Goal: Transaction & Acquisition: Obtain resource

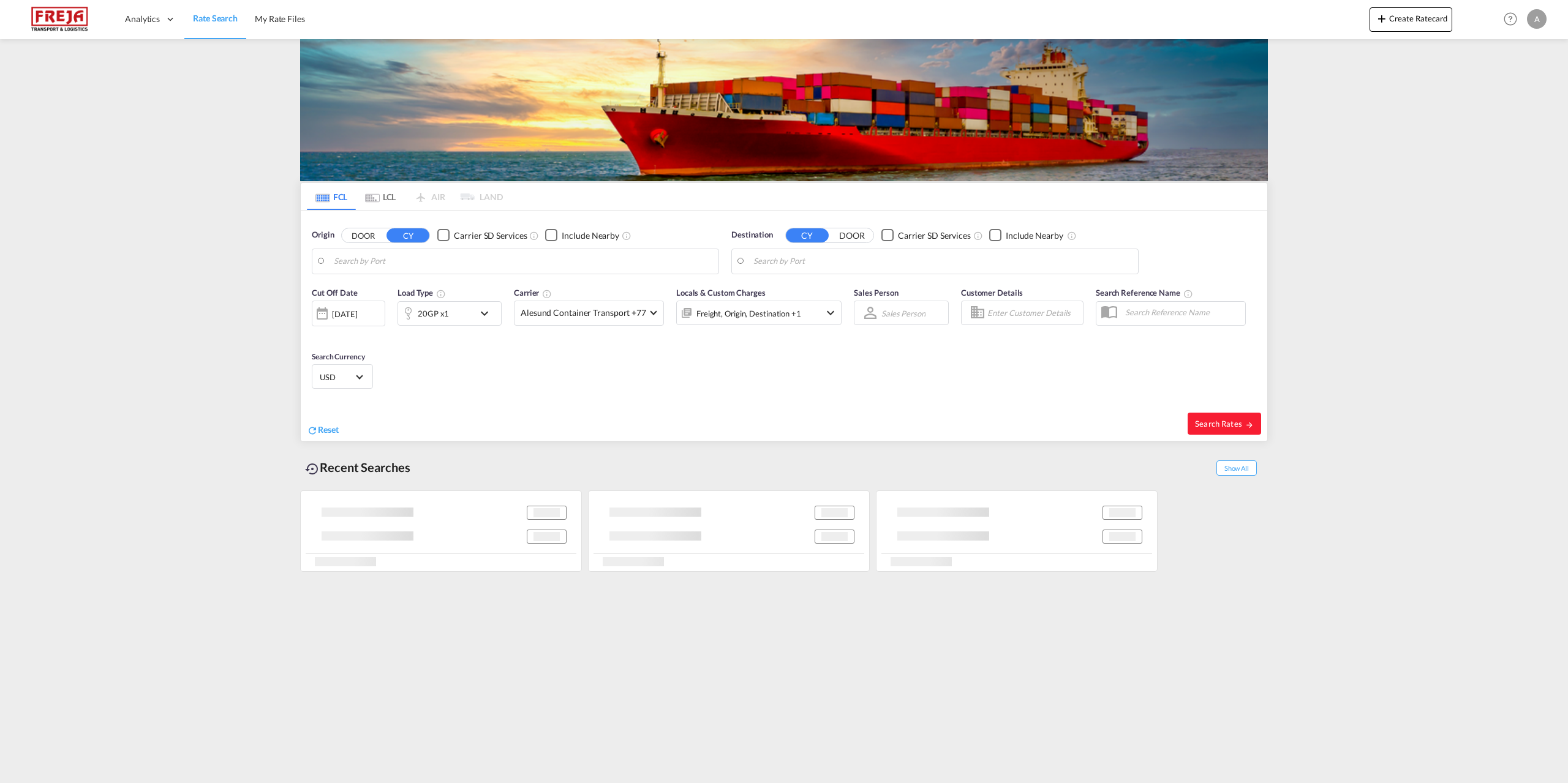
type input "[GEOGRAPHIC_DATA], [GEOGRAPHIC_DATA]"
type input "[GEOGRAPHIC_DATA], BHBAH"
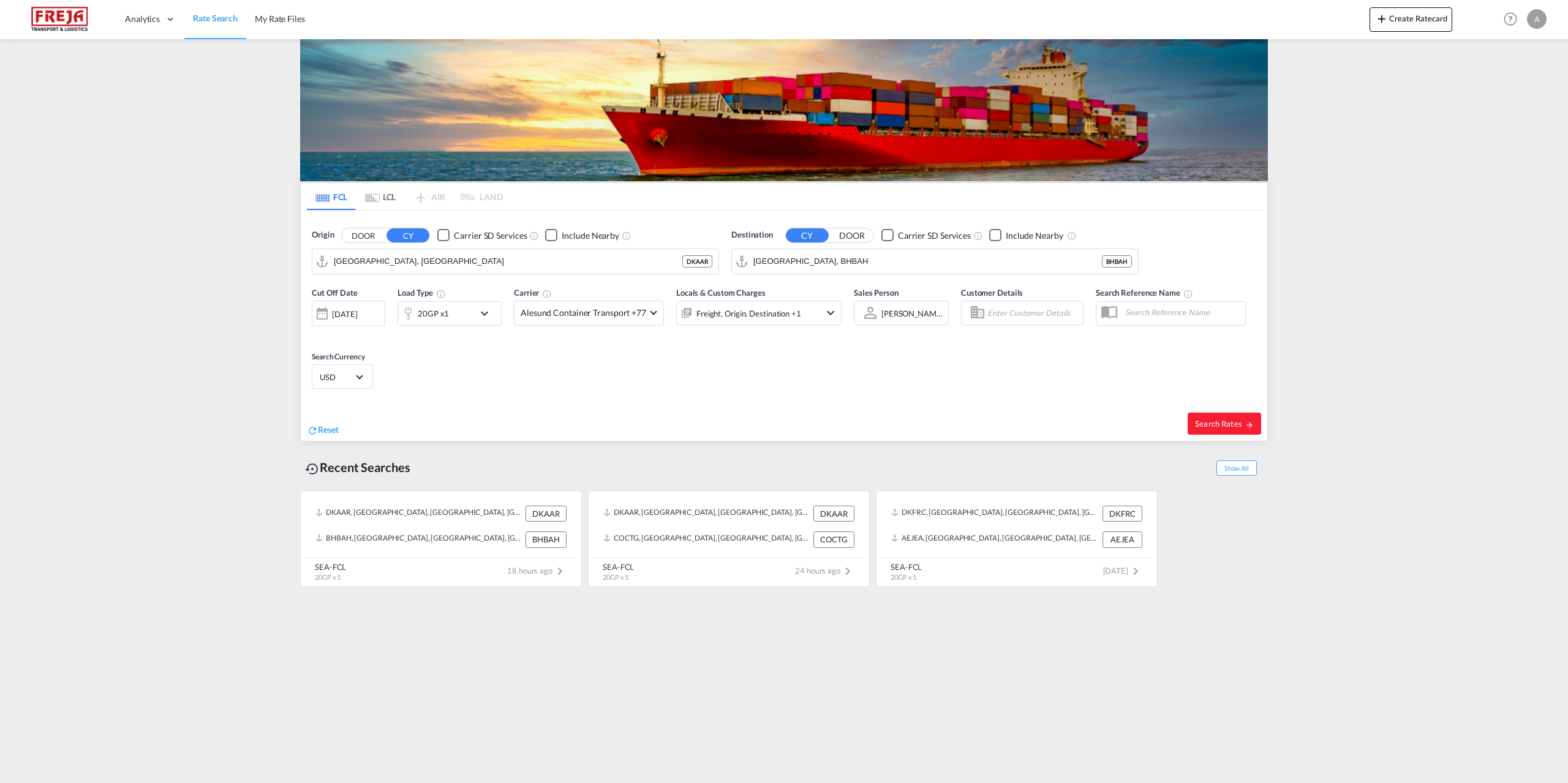
click at [484, 315] on md-icon "icon-chevron-down" at bounding box center [487, 313] width 21 height 15
click at [369, 364] on span "Choose: \a20GP" at bounding box center [371, 365] width 7 height 7
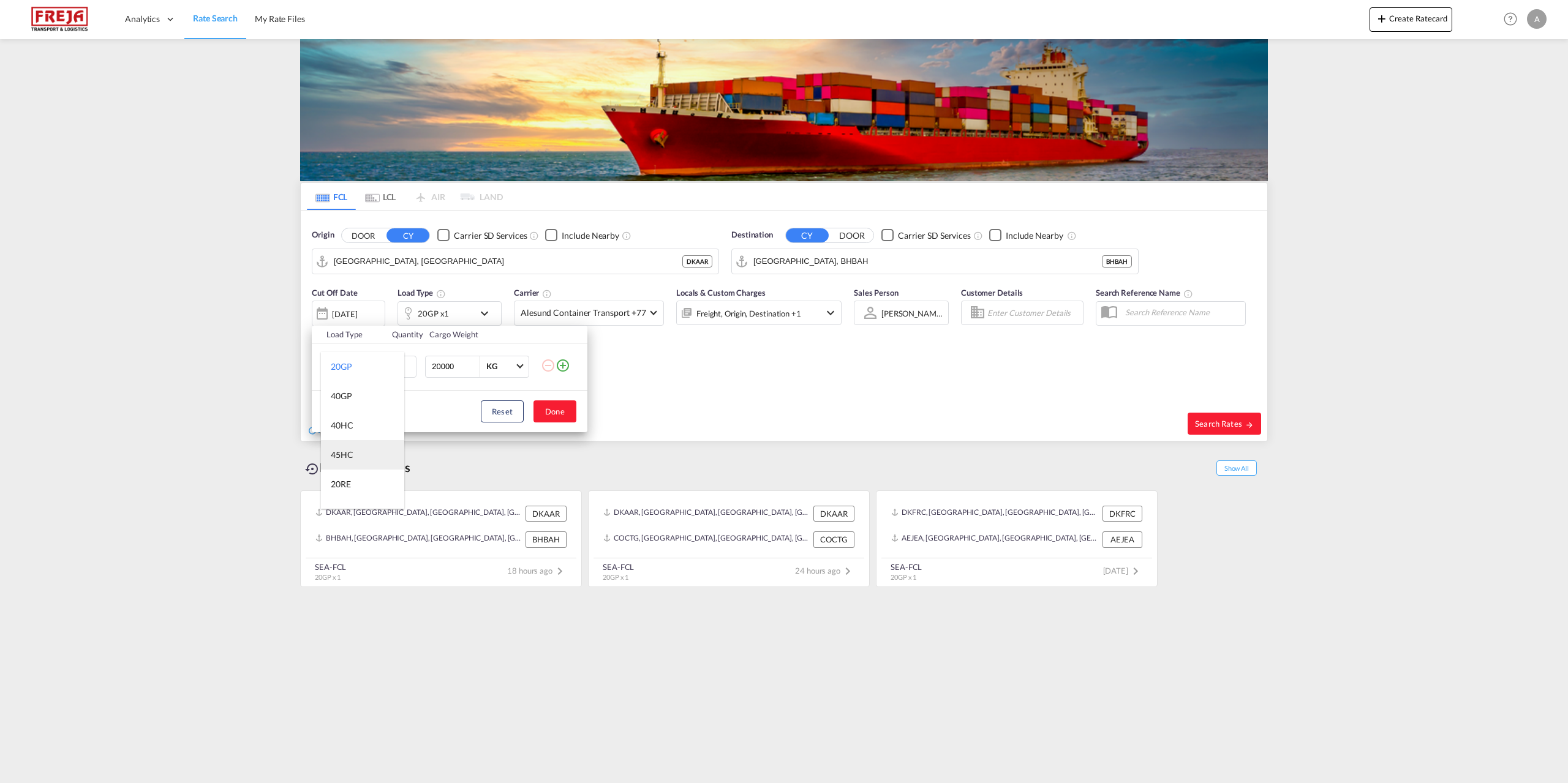
scroll to position [123, 0]
click at [341, 480] on div "40OT" at bounding box center [341, 479] width 21 height 13
drag, startPoint x: 455, startPoint y: 365, endPoint x: 294, endPoint y: 370, distance: 161.1
click at [294, 370] on div "Load Type Quantity Cargo Weight 40OT 1 20000 KG KG Load type addition is restri…" at bounding box center [784, 391] width 1568 height 783
type input "3000"
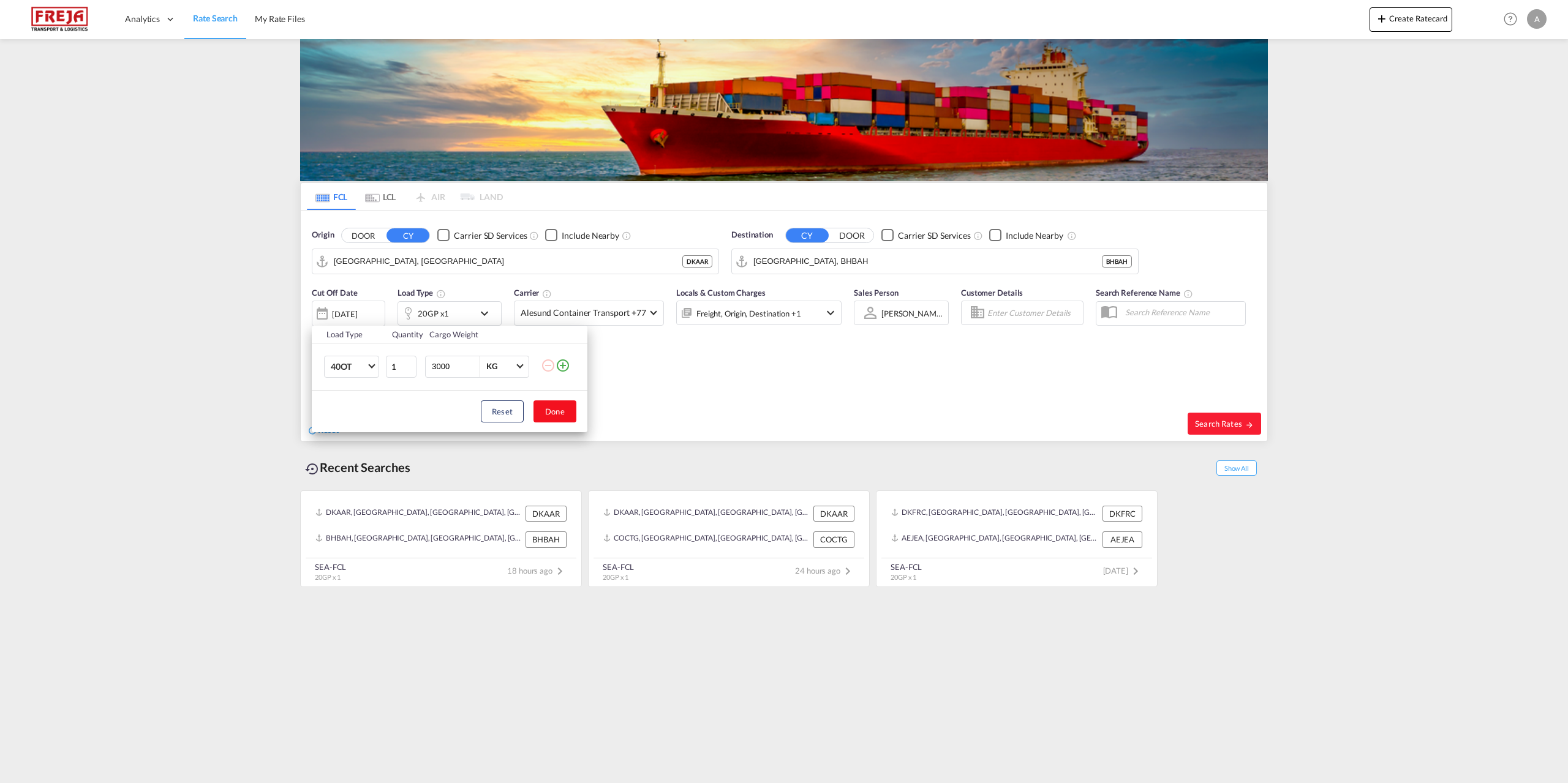
drag, startPoint x: 547, startPoint y: 412, endPoint x: 631, endPoint y: 339, distance: 111.3
click at [547, 411] on button "Done" at bounding box center [554, 411] width 43 height 22
click at [651, 314] on span at bounding box center [653, 312] width 7 height 7
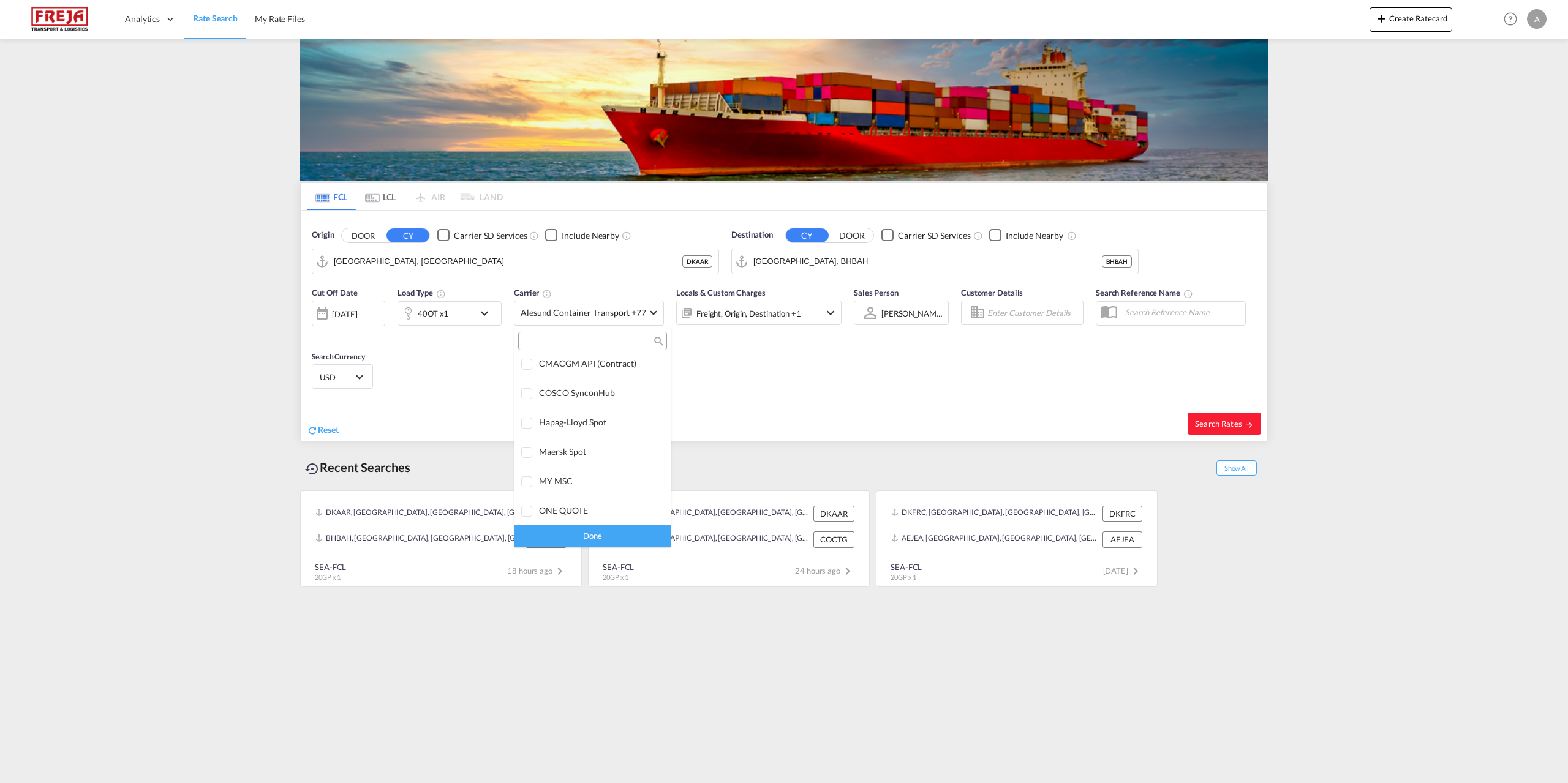
scroll to position [0, 0]
click at [623, 366] on div "Checkbox No Ink" at bounding box center [627, 368] width 13 height 13
click at [595, 533] on div "Done" at bounding box center [593, 536] width 156 height 22
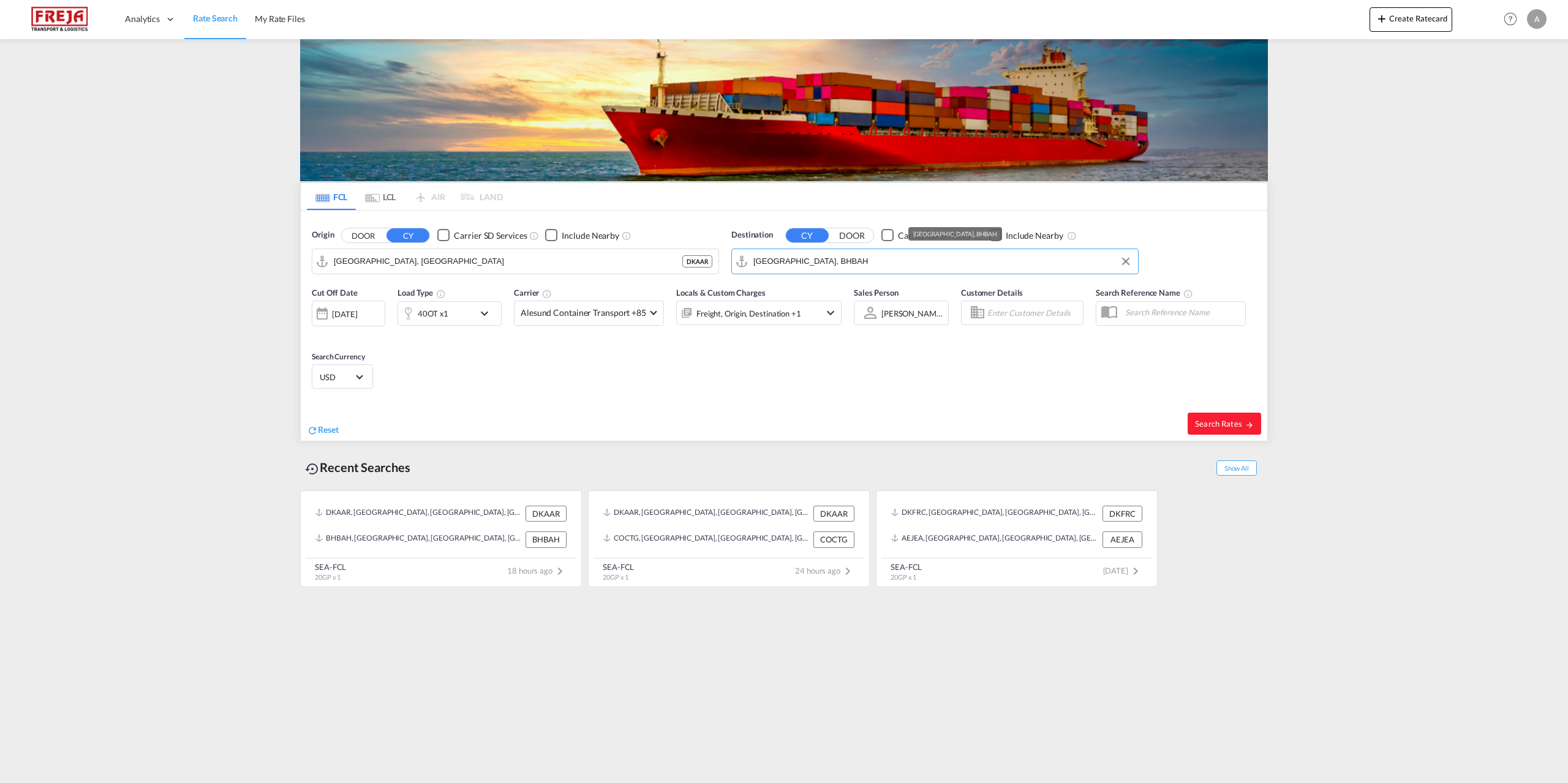
click at [896, 266] on input "[GEOGRAPHIC_DATA], BHBAH" at bounding box center [942, 262] width 379 height 18
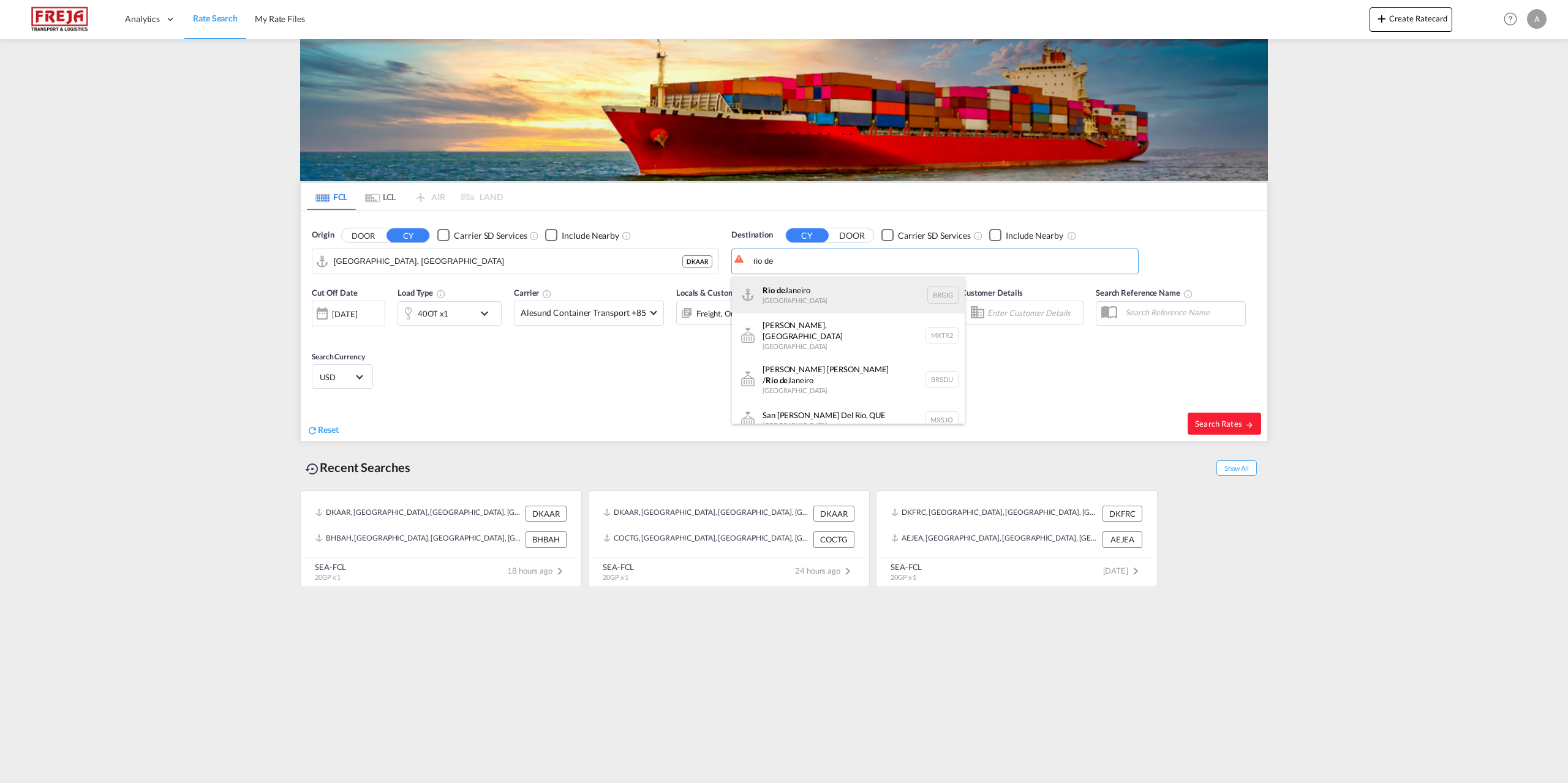
click at [797, 290] on div "[GEOGRAPHIC_DATA] [GEOGRAPHIC_DATA] BRGIG" at bounding box center [848, 295] width 232 height 37
type input "[GEOGRAPHIC_DATA], BRGIG"
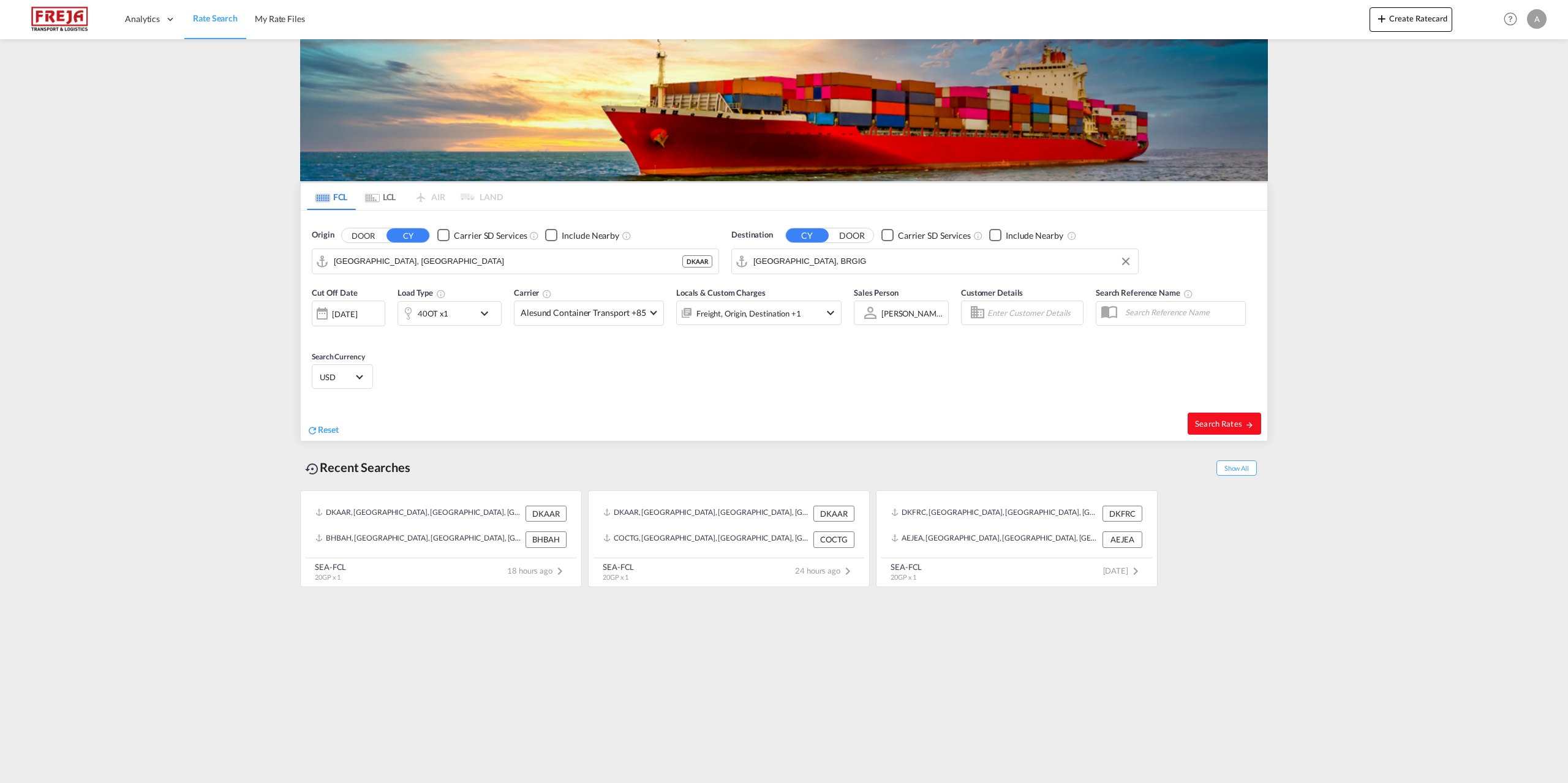
click at [1209, 419] on span "Search Rates" at bounding box center [1224, 424] width 59 height 10
type input "DKAAR to BRGIG / [DATE]"
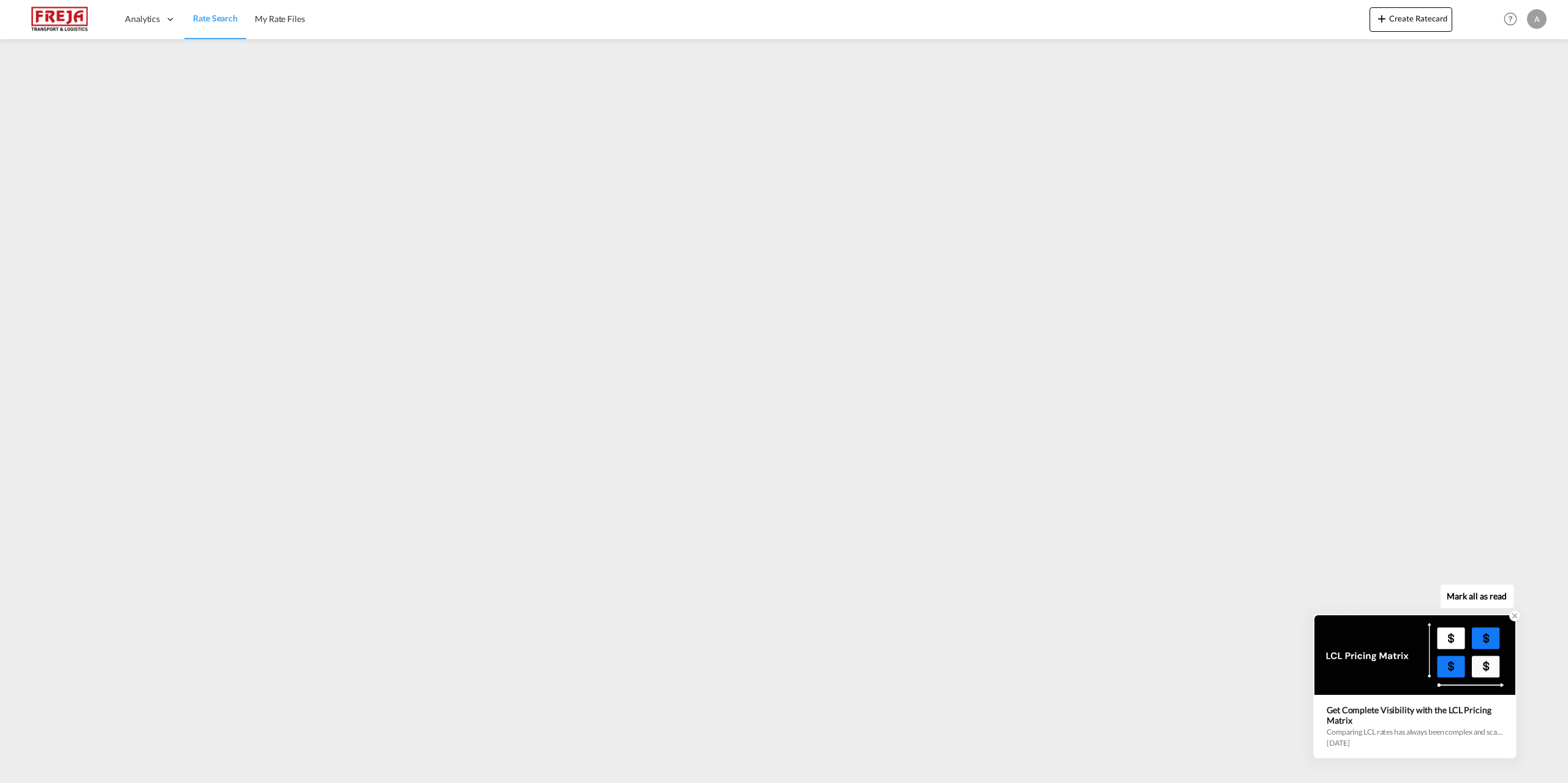
click at [1515, 616] on icon at bounding box center [1515, 616] width 4 height 4
